Goal: Information Seeking & Learning: Learn about a topic

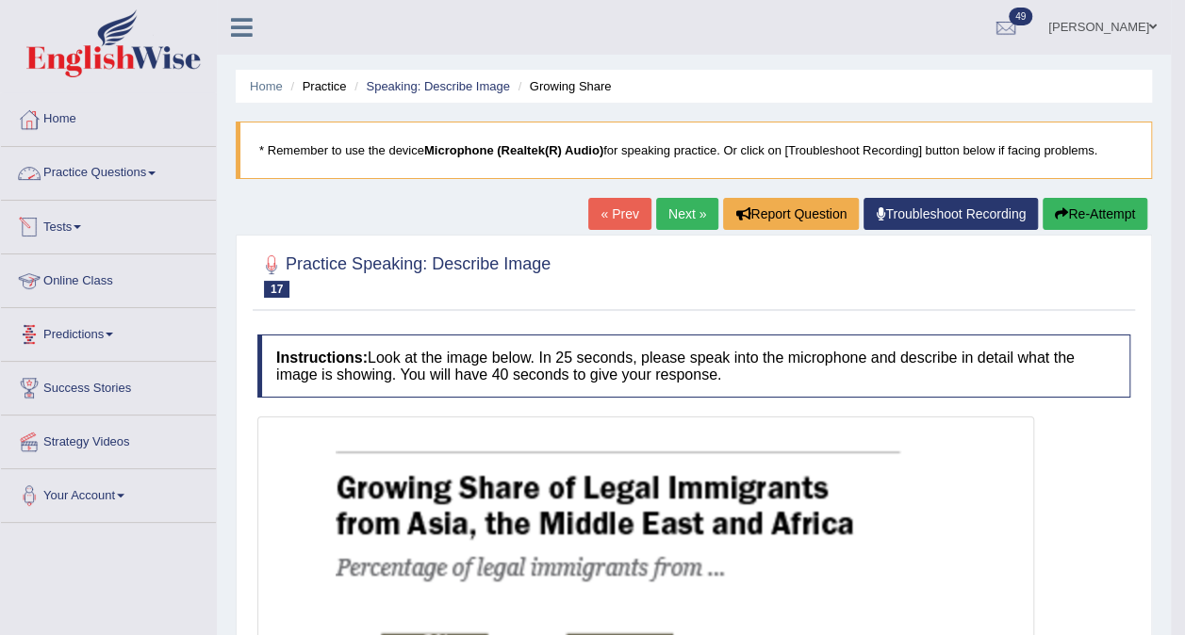
click at [116, 168] on link "Practice Questions" at bounding box center [108, 170] width 215 height 47
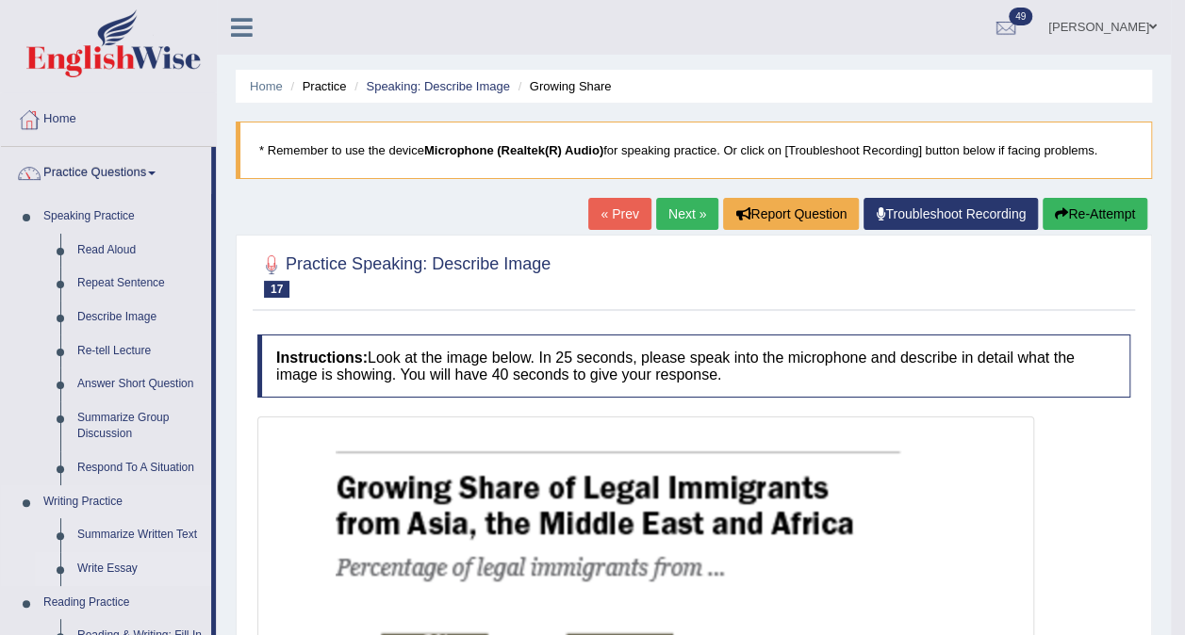
click at [120, 570] on link "Write Essay" at bounding box center [140, 569] width 142 height 34
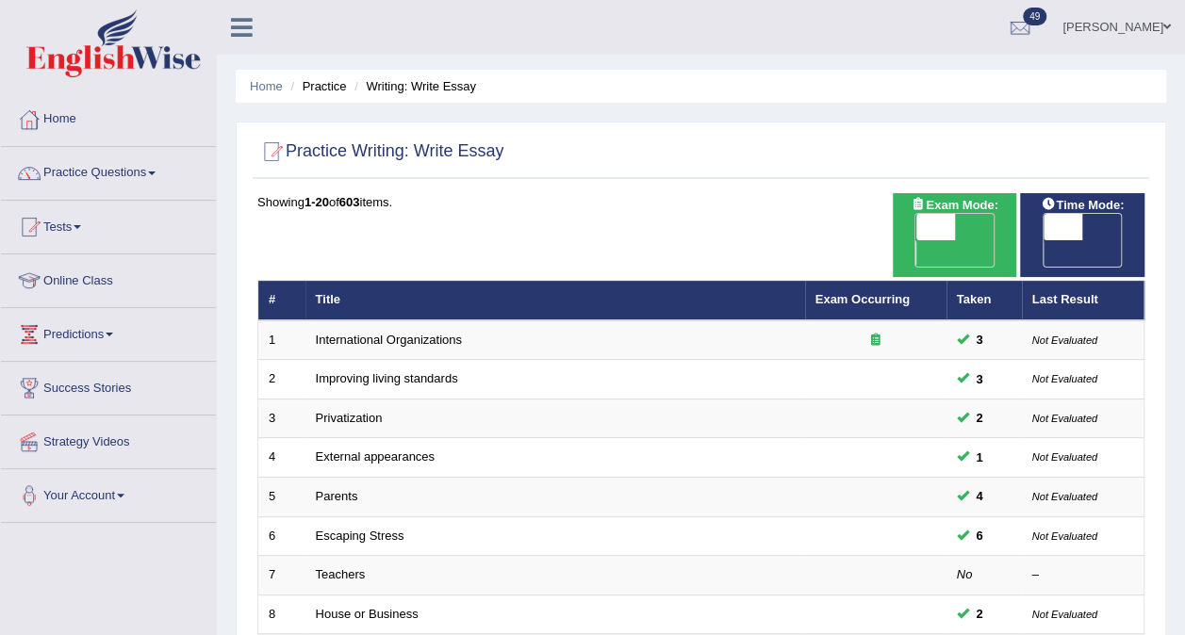
scroll to position [603, 0]
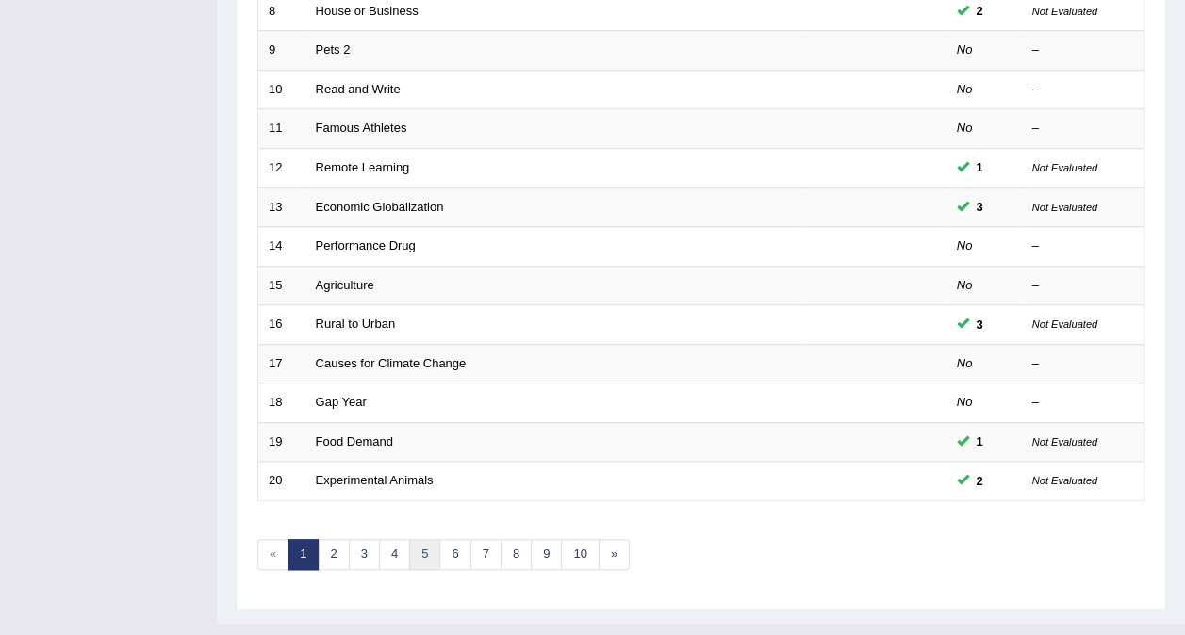
click at [415, 539] on link "5" at bounding box center [424, 554] width 31 height 31
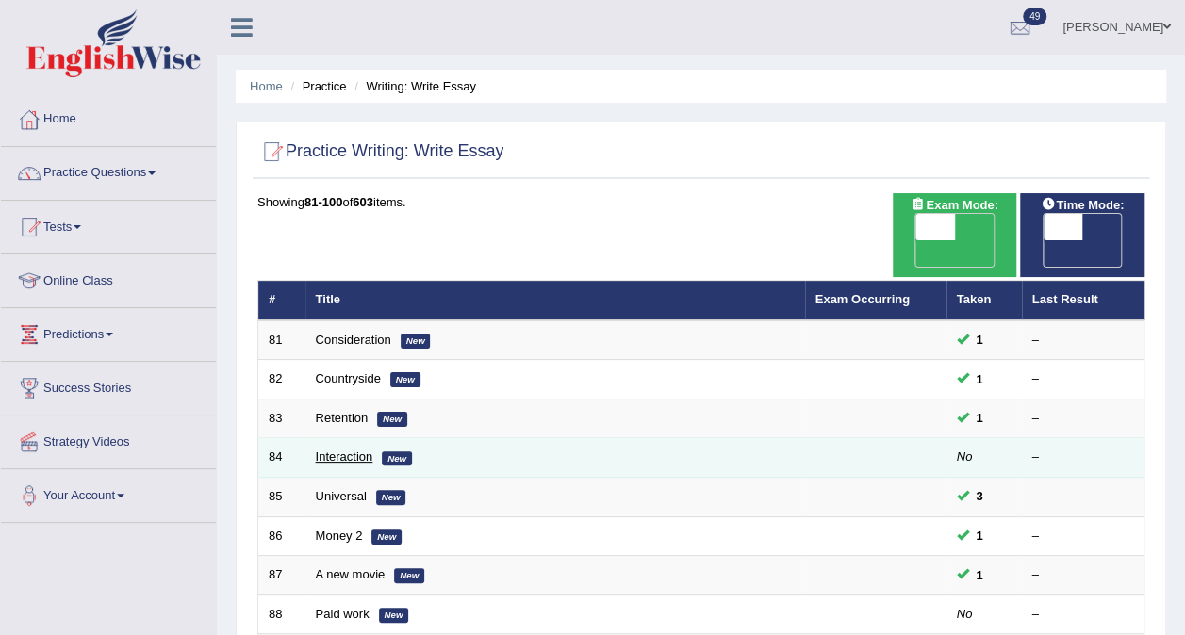
click at [332, 450] on link "Interaction" at bounding box center [344, 457] width 57 height 14
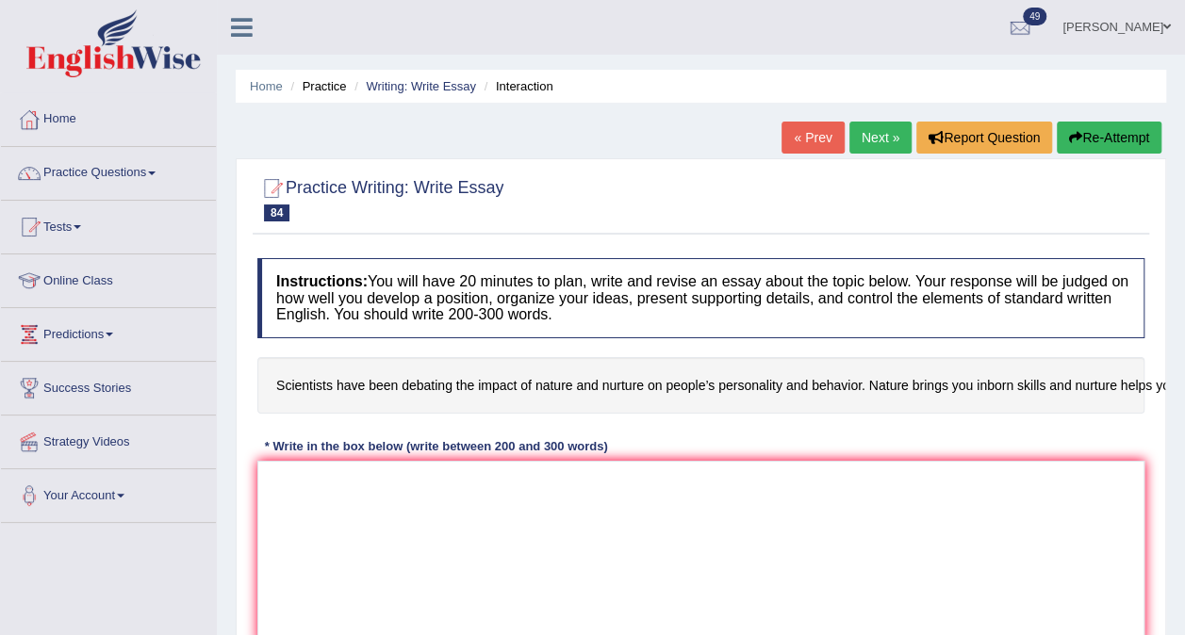
click at [871, 141] on link "Next »" at bounding box center [880, 138] width 62 height 32
